Goal: Task Accomplishment & Management: Manage account settings

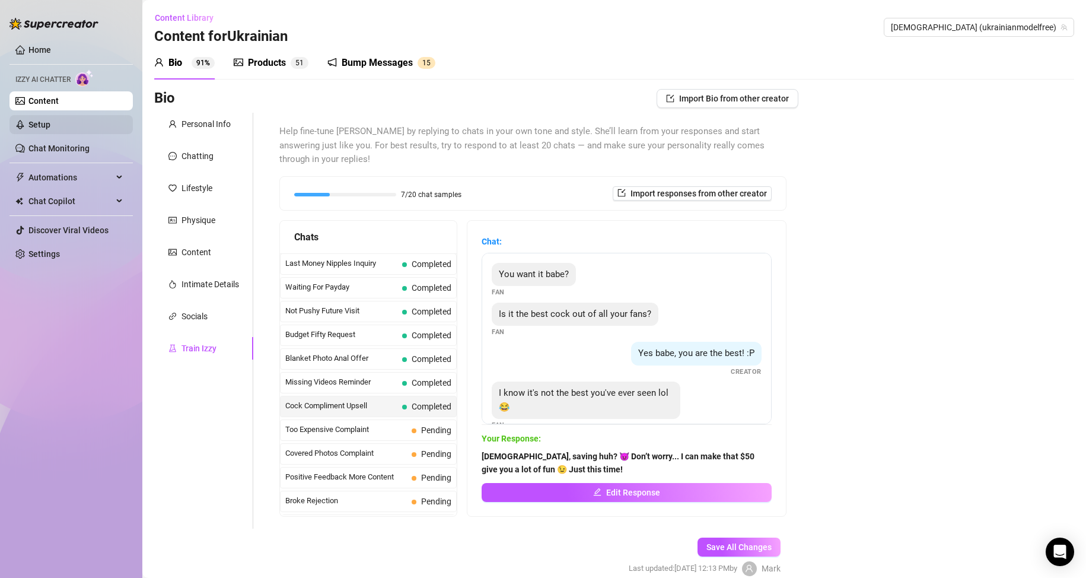
scroll to position [301, 0]
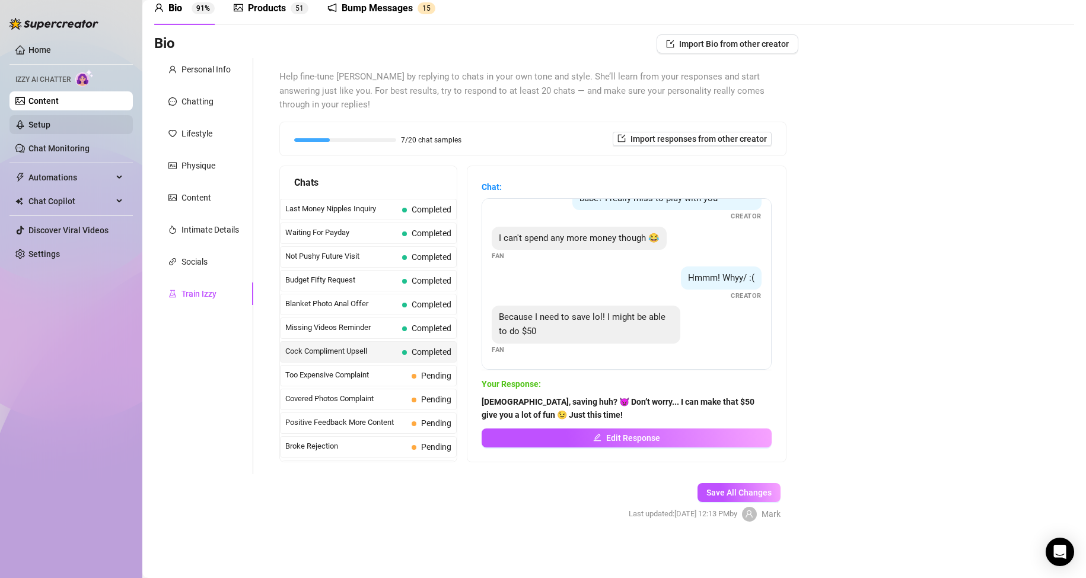
click at [50, 129] on link "Setup" at bounding box center [39, 124] width 22 height 9
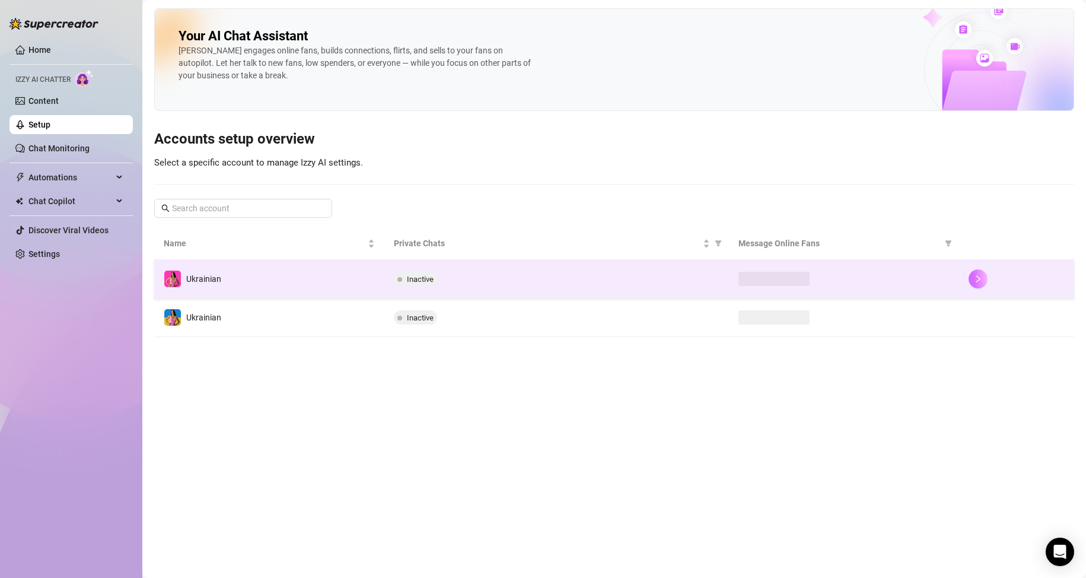
click at [980, 277] on icon "right" at bounding box center [978, 279] width 8 height 8
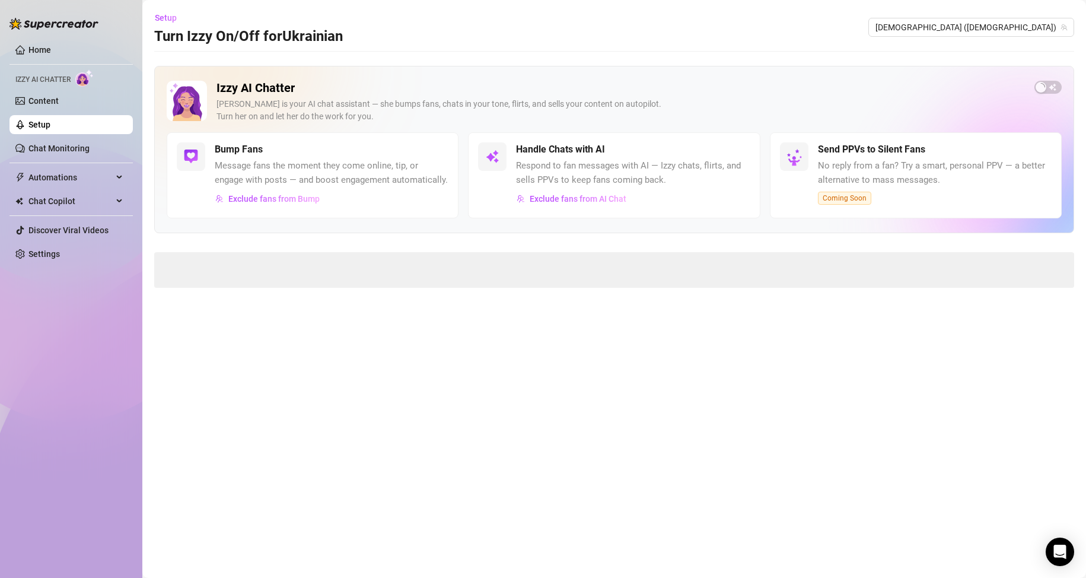
click at [50, 129] on link "Setup" at bounding box center [39, 124] width 22 height 9
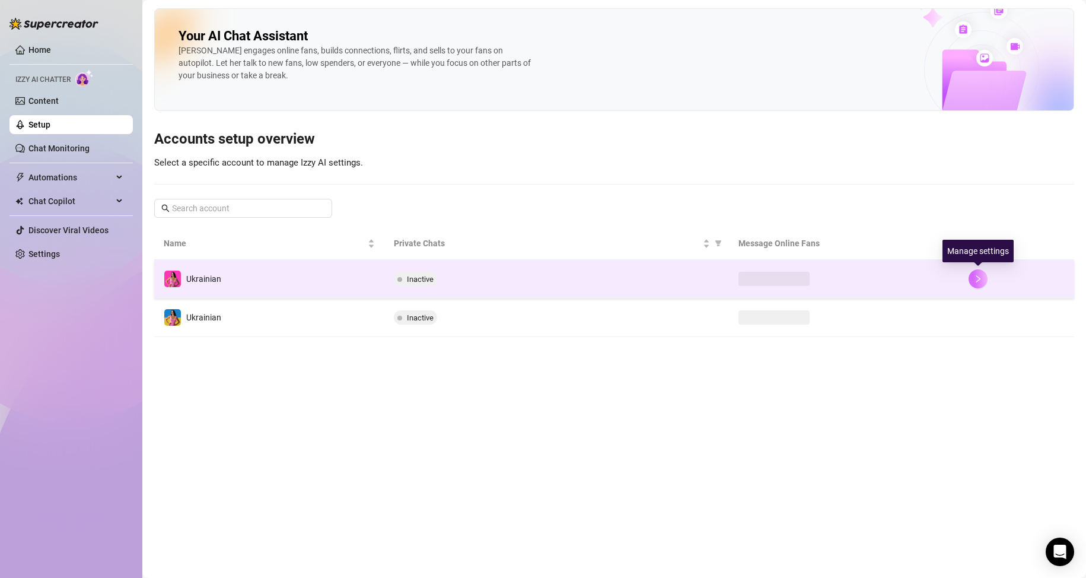
click at [977, 278] on icon "right" at bounding box center [978, 279] width 8 height 8
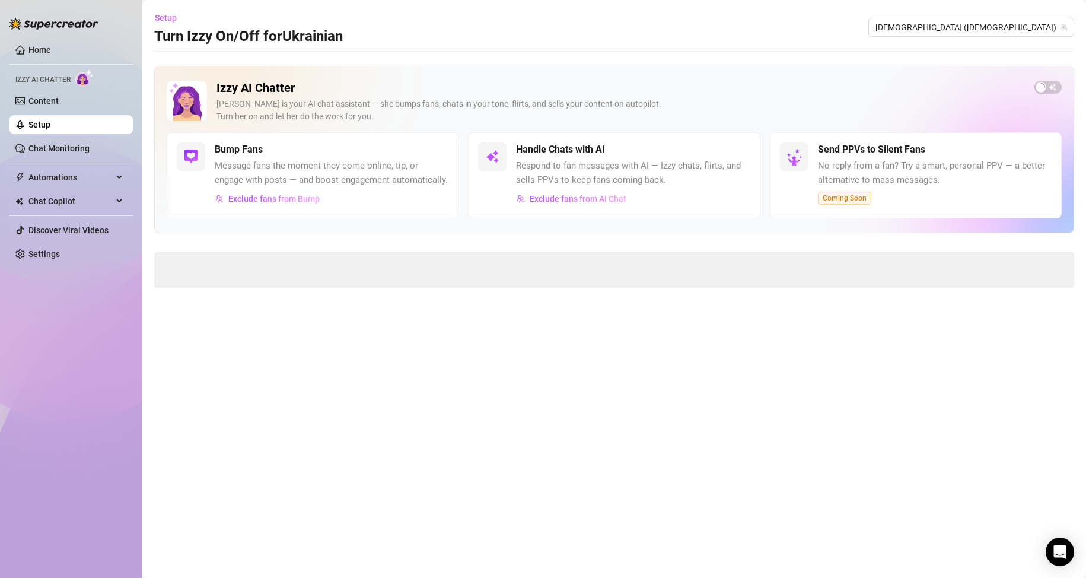
click at [50, 120] on link "Setup" at bounding box center [39, 124] width 22 height 9
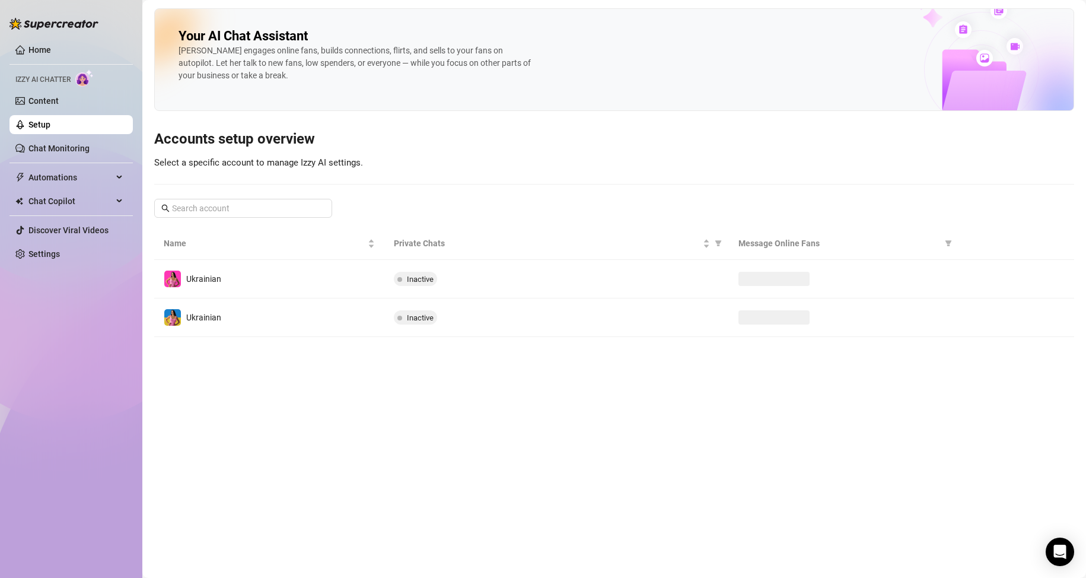
click at [50, 129] on link "Setup" at bounding box center [39, 124] width 22 height 9
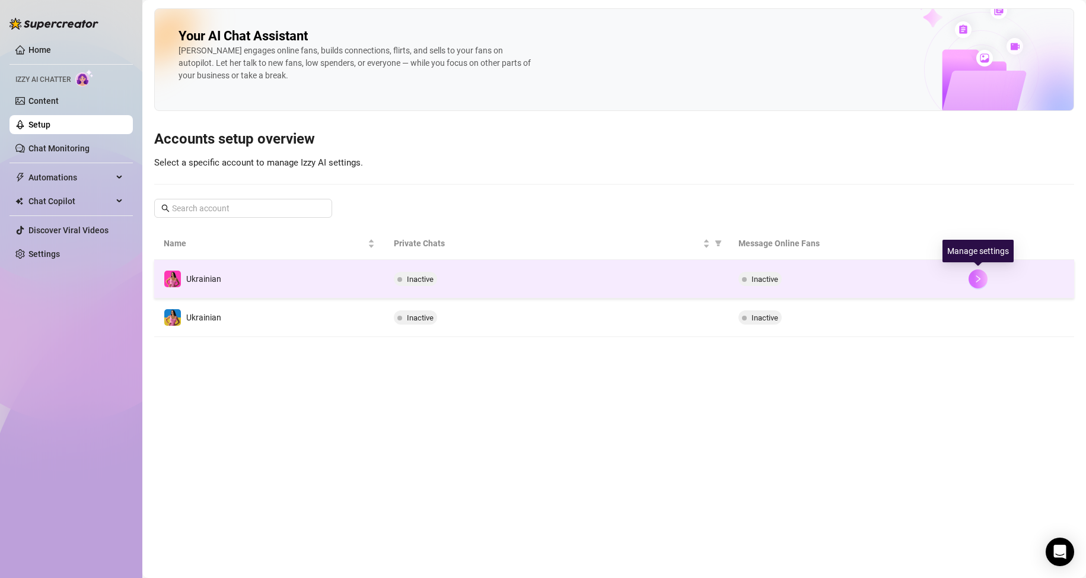
click at [983, 278] on button "button" at bounding box center [978, 278] width 19 height 19
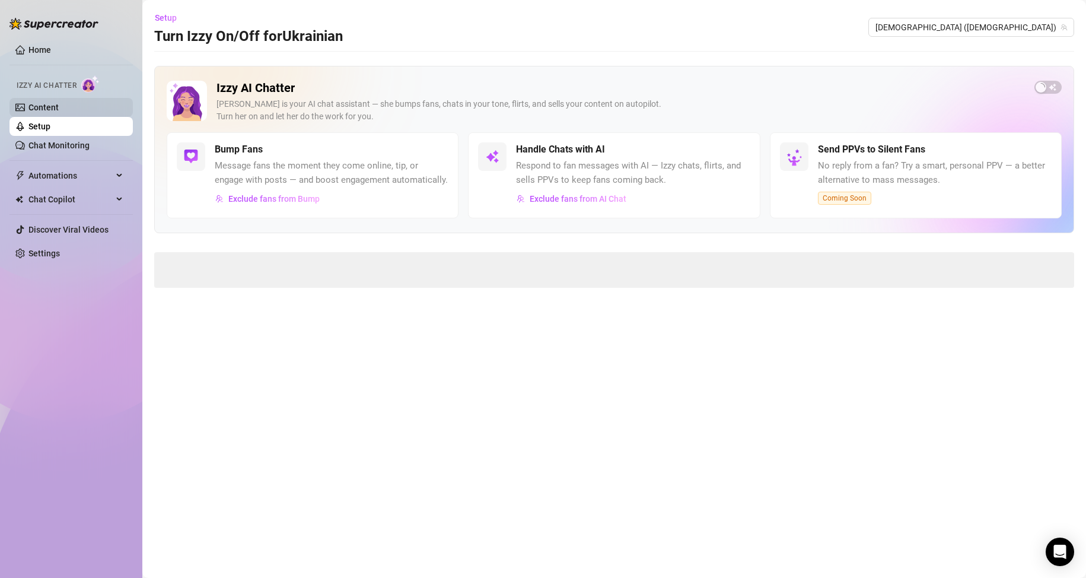
click at [59, 110] on link "Content" at bounding box center [43, 107] width 30 height 9
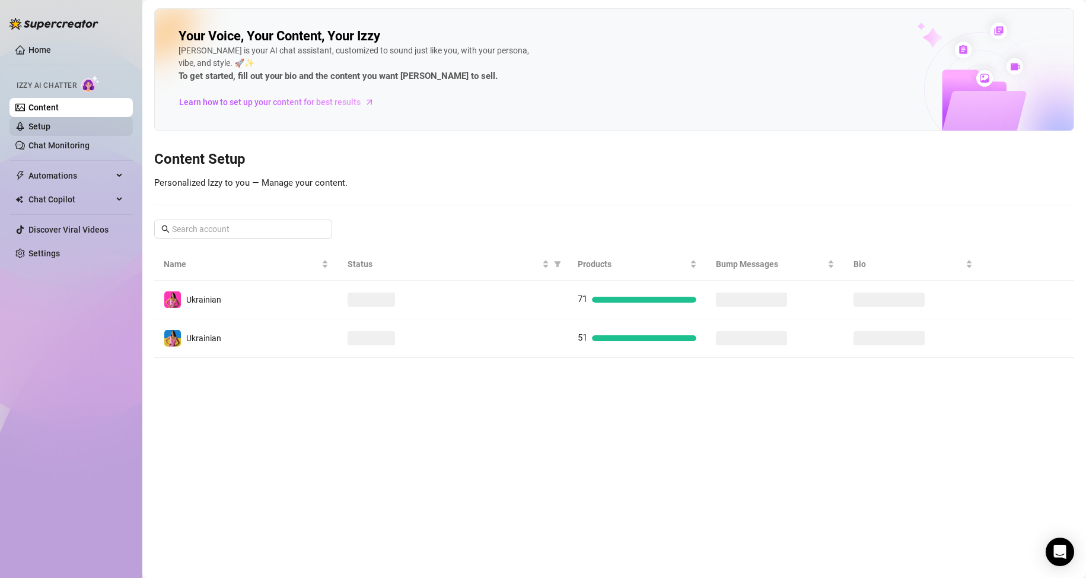
click at [50, 128] on link "Setup" at bounding box center [39, 126] width 22 height 9
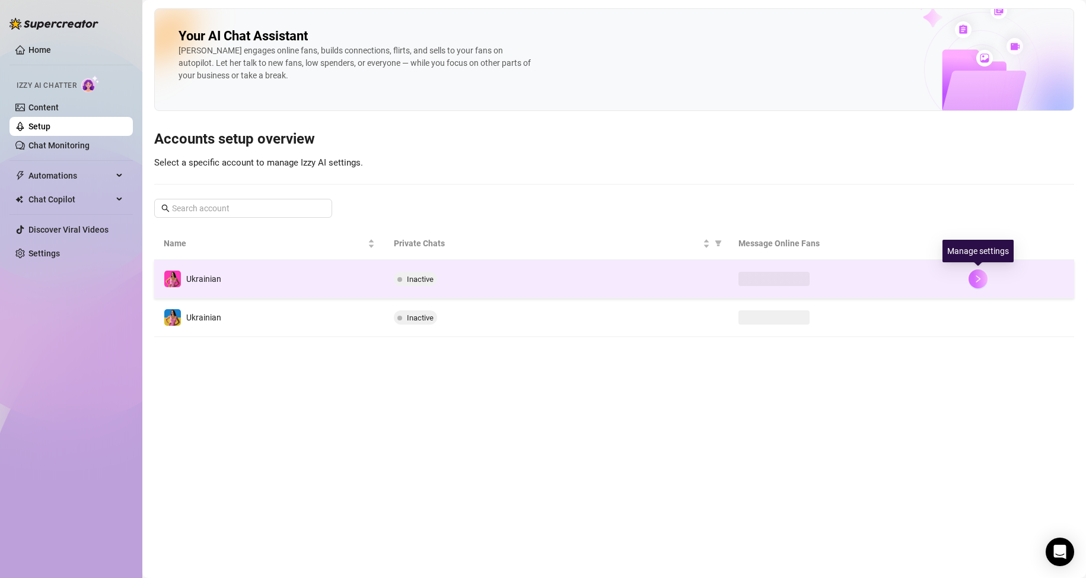
click at [980, 278] on icon "right" at bounding box center [978, 279] width 8 height 8
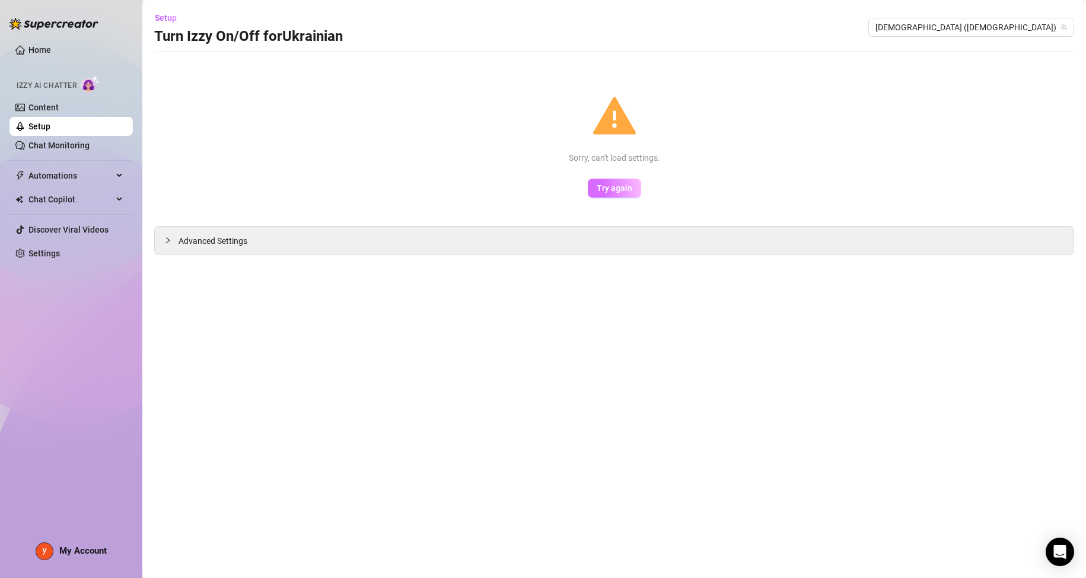
click at [603, 188] on span "Try again" at bounding box center [615, 187] width 36 height 9
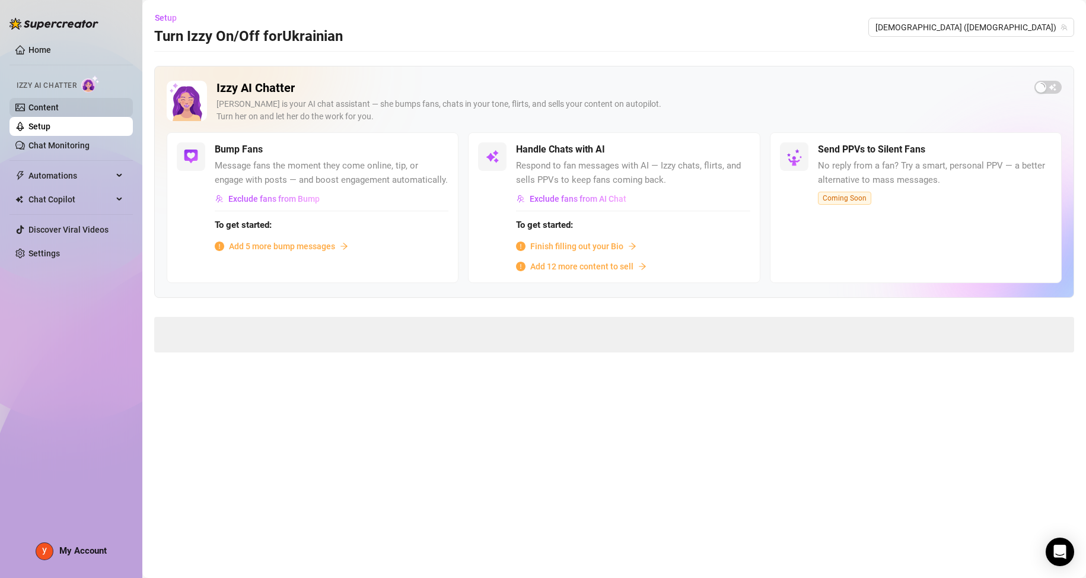
drag, startPoint x: 79, startPoint y: 131, endPoint x: 74, endPoint y: 113, distance: 18.4
click at [50, 131] on link "Setup" at bounding box center [39, 126] width 22 height 9
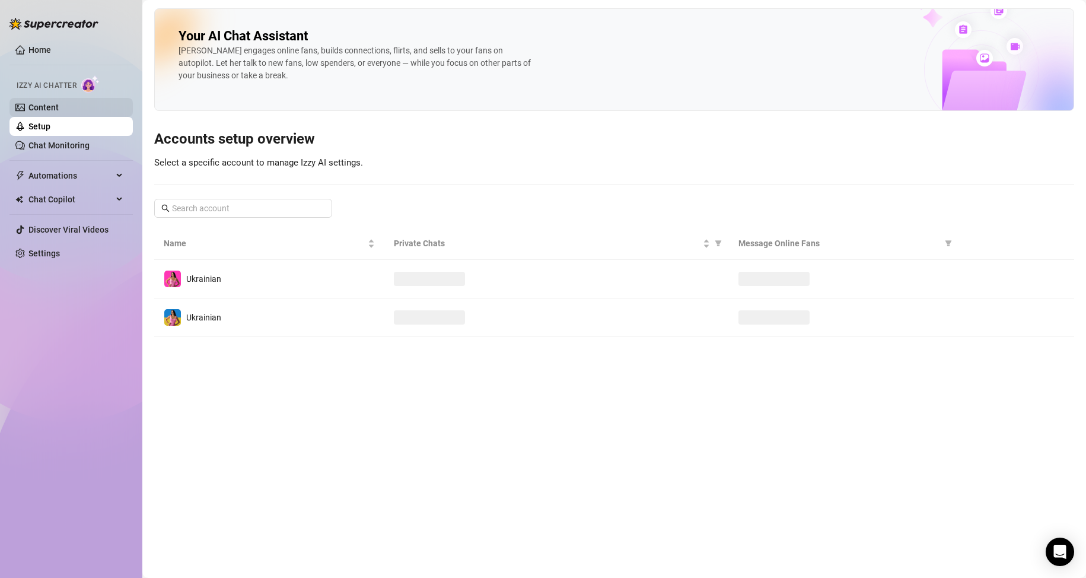
click at [59, 104] on link "Content" at bounding box center [43, 107] width 30 height 9
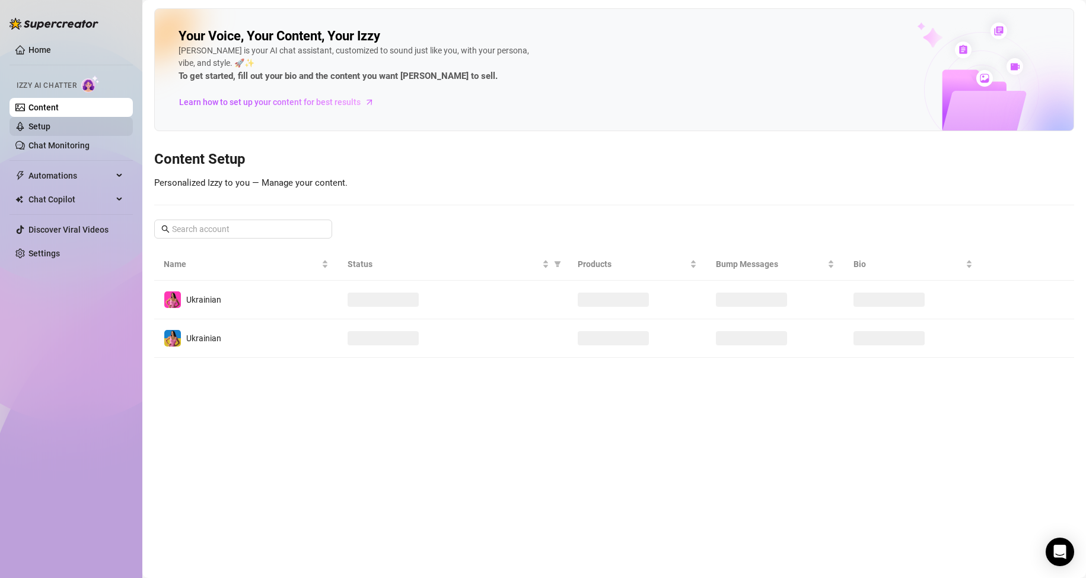
click at [50, 126] on link "Setup" at bounding box center [39, 126] width 22 height 9
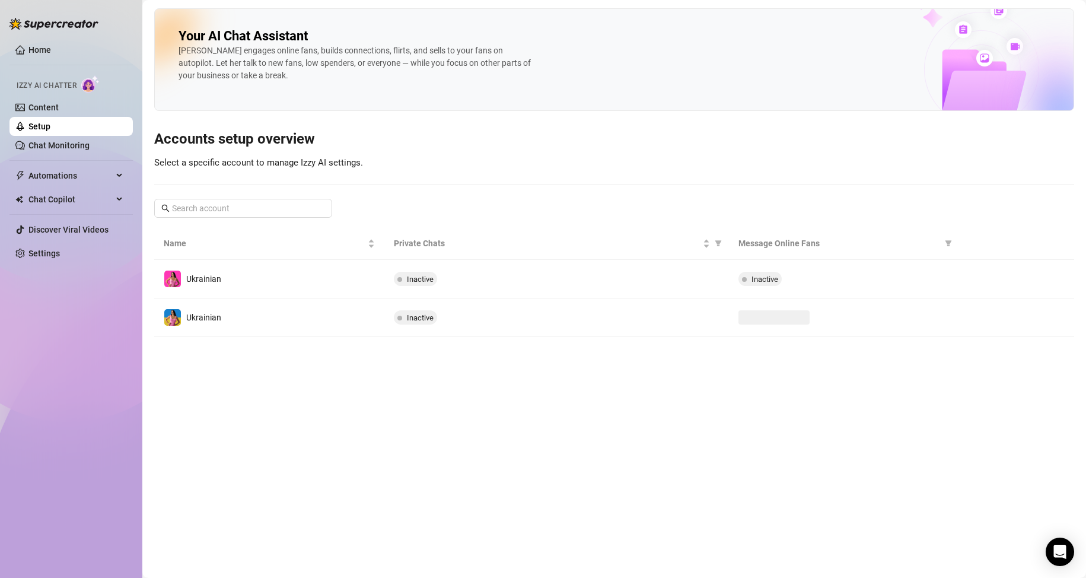
click at [458, 479] on main "Your AI Chat Assistant Izzy engages online fans, builds connections, flirts, an…" at bounding box center [614, 289] width 944 height 578
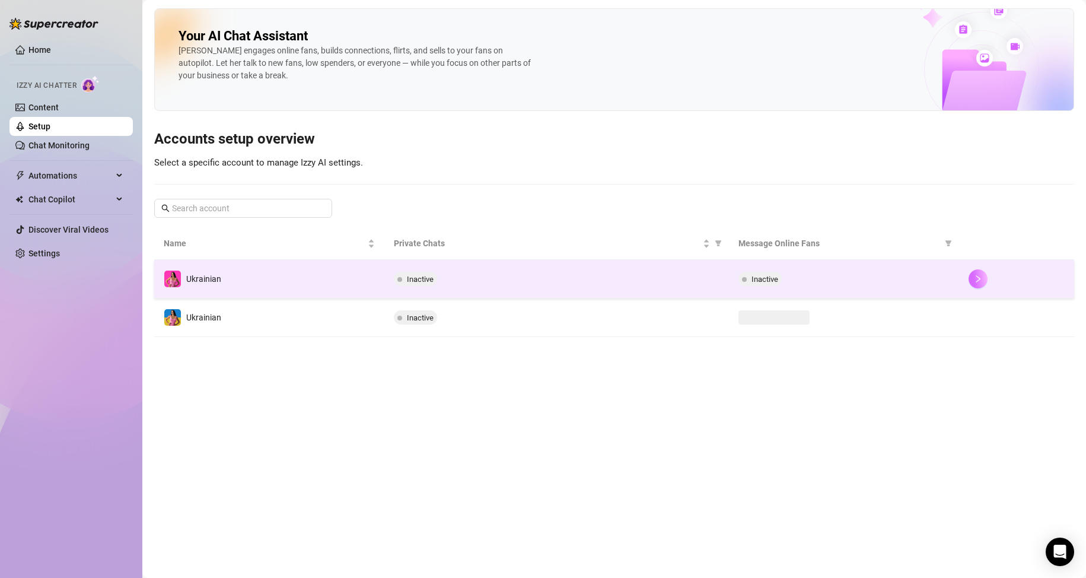
click at [983, 279] on icon "right" at bounding box center [978, 279] width 8 height 8
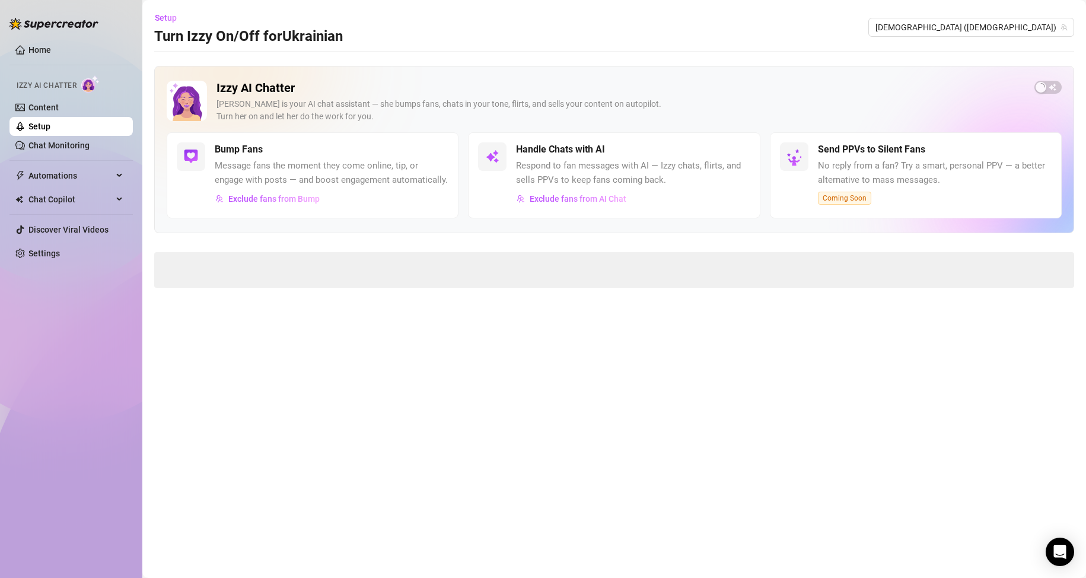
click at [881, 443] on main "Setup Turn Izzy On/Off for Ukrainian Ukrainian (ukrainianmodel) Izzy AI Chatter…" at bounding box center [614, 289] width 944 height 578
drag, startPoint x: 64, startPoint y: 132, endPoint x: 128, endPoint y: 132, distance: 63.5
click at [50, 131] on link "Setup" at bounding box center [39, 126] width 22 height 9
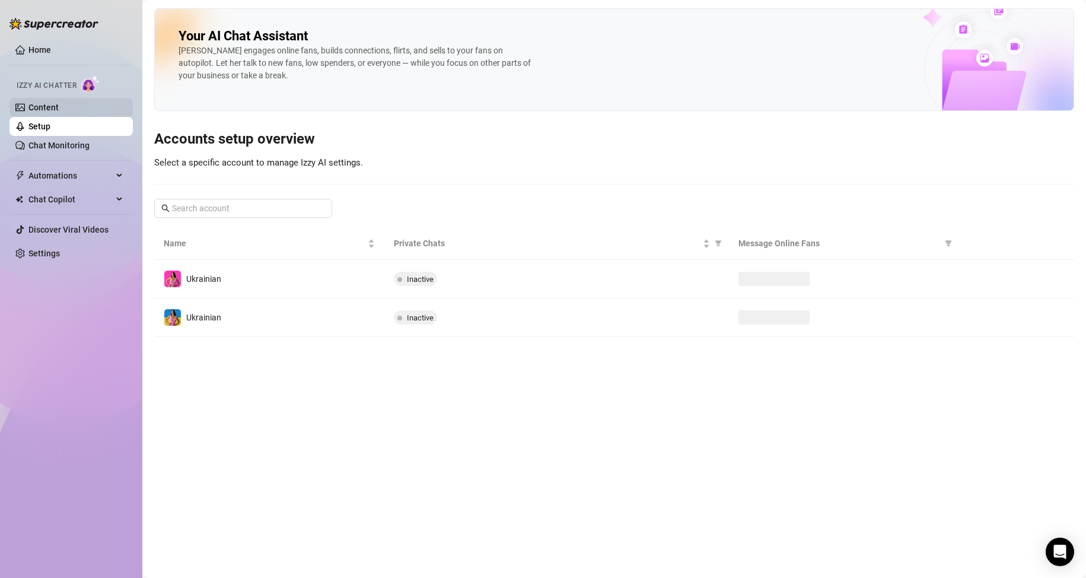
click at [59, 112] on link "Content" at bounding box center [43, 107] width 30 height 9
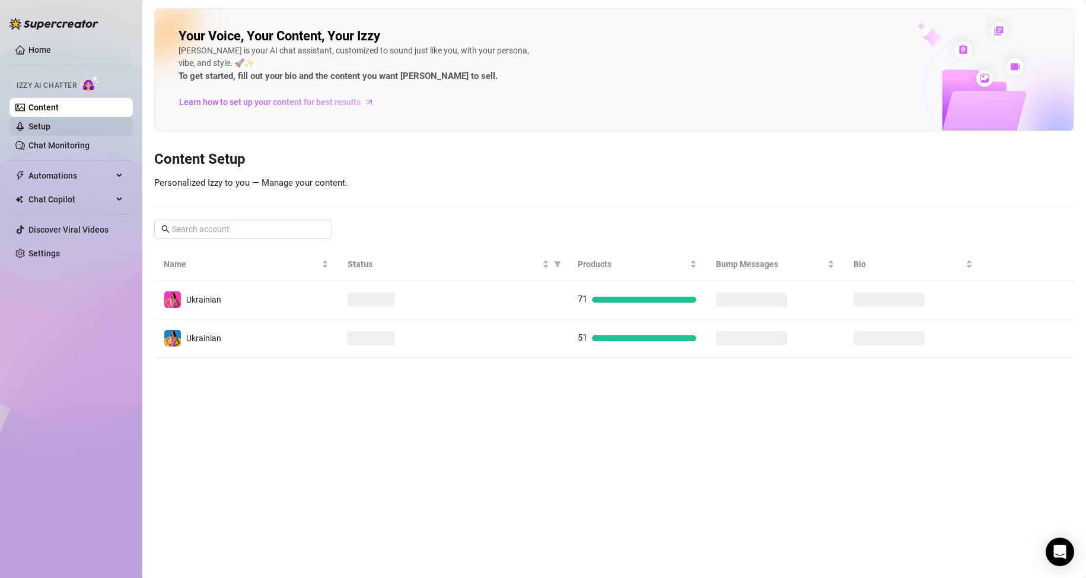
click at [50, 126] on link "Setup" at bounding box center [39, 126] width 22 height 9
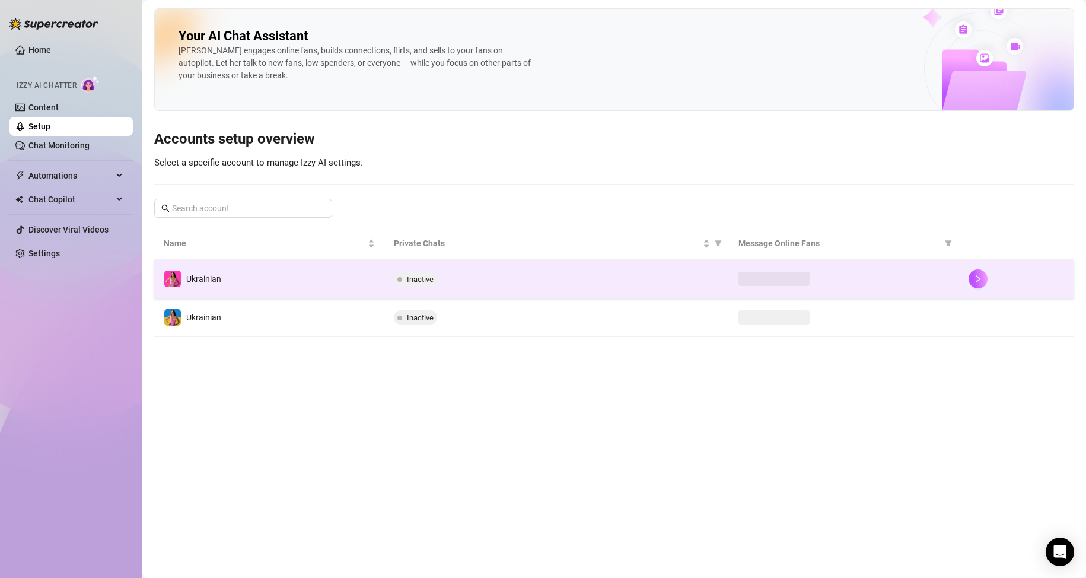
click at [993, 276] on div at bounding box center [1017, 278] width 96 height 19
